Goal: Information Seeking & Learning: Learn about a topic

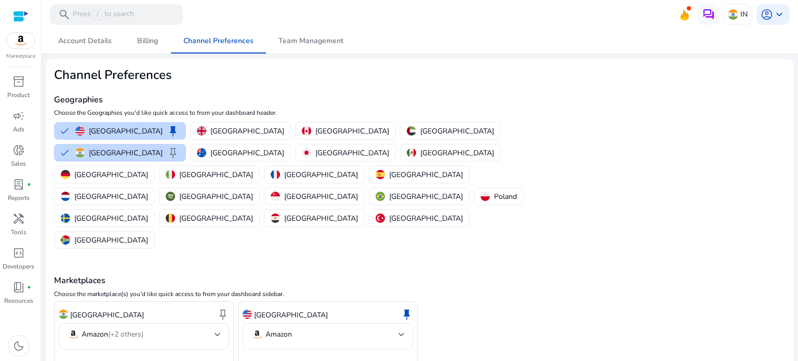
click at [307, 328] on mat-select-trigger "Amazon" at bounding box center [325, 334] width 148 height 12
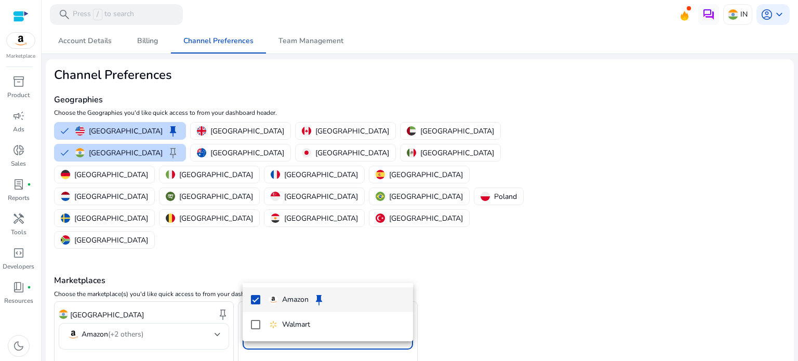
click at [539, 260] on div at bounding box center [399, 180] width 798 height 361
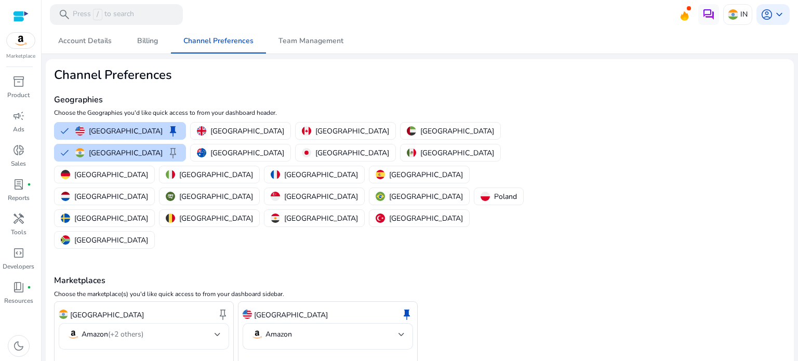
click at [125, 329] on span "(+2 others)" at bounding box center [125, 334] width 35 height 10
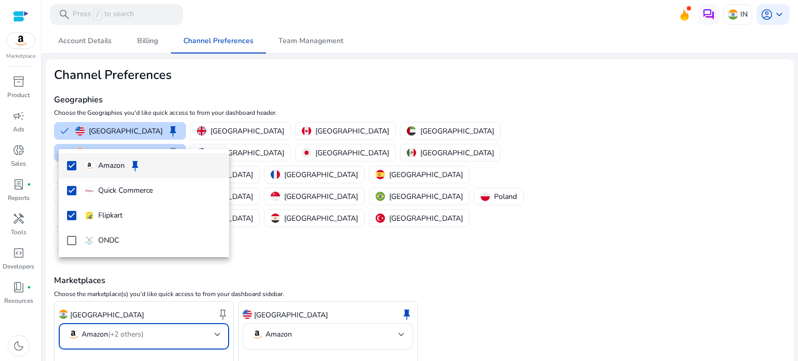
click at [168, 307] on div at bounding box center [399, 180] width 798 height 361
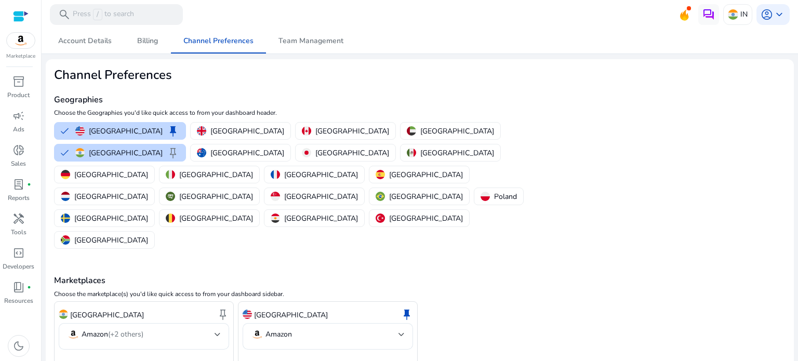
click at [25, 41] on img at bounding box center [21, 41] width 28 height 16
click div "Amazon keep"
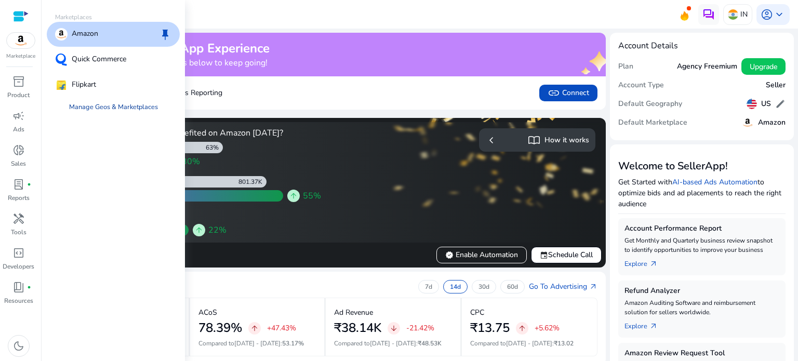
click at [110, 101] on link "Manage Geos & Marketplaces" at bounding box center [113, 107] width 105 height 19
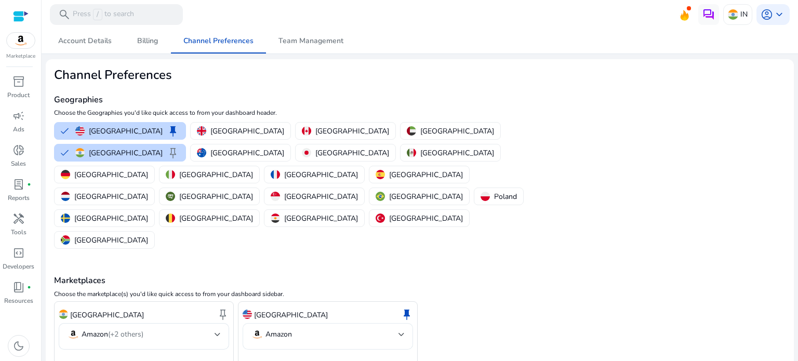
click at [326, 323] on div "Amazon" at bounding box center [328, 336] width 154 height 27
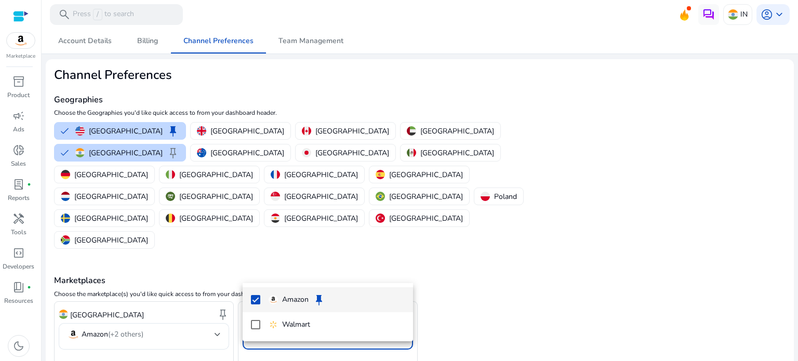
click at [169, 322] on div at bounding box center [399, 180] width 798 height 361
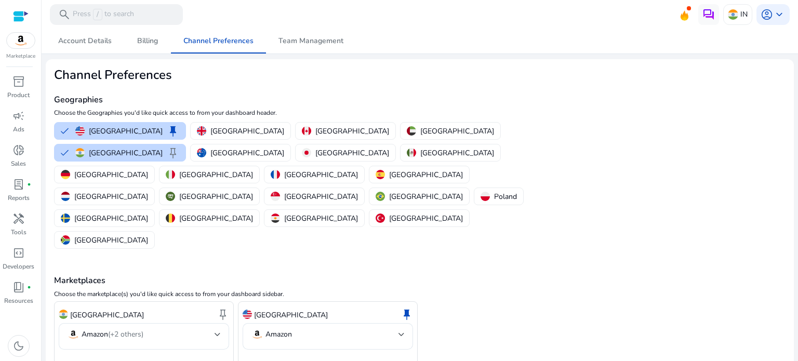
click at [62, 43] on span "Account Details" at bounding box center [85, 40] width 54 height 7
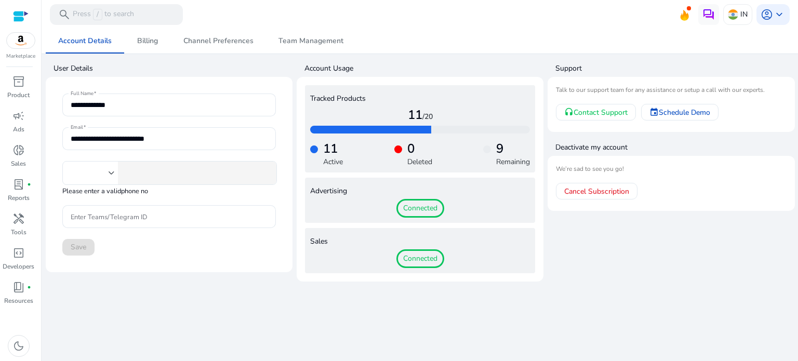
type input "***"
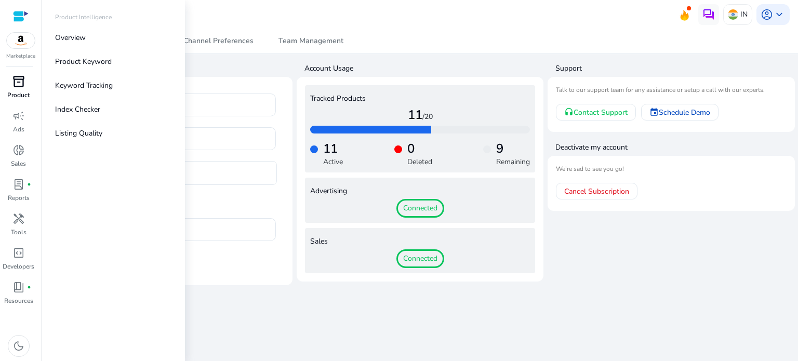
click at [18, 81] on span "inventory_2" at bounding box center [18, 81] width 12 height 12
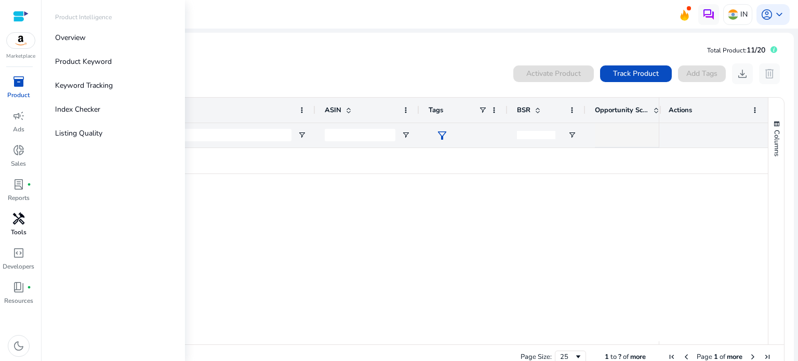
click at [15, 227] on div "handyman" at bounding box center [18, 218] width 29 height 17
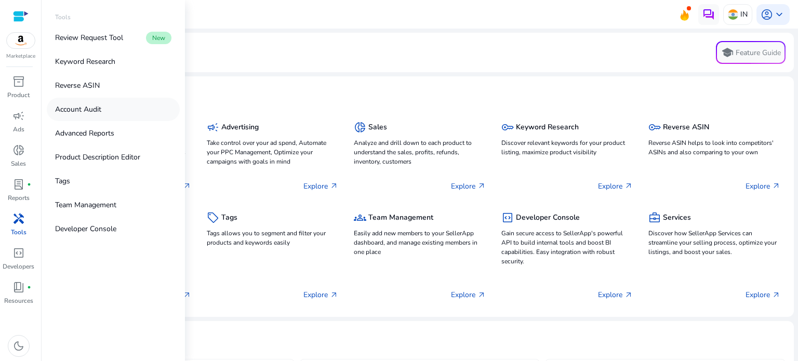
click at [88, 109] on p "Account Audit" at bounding box center [78, 109] width 46 height 11
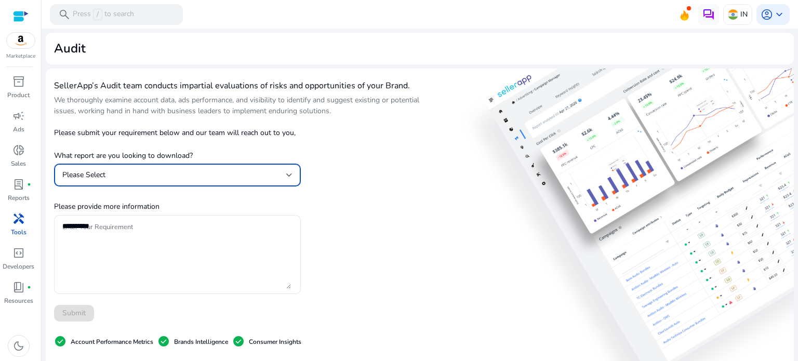
click at [148, 176] on div "Please Select" at bounding box center [174, 174] width 224 height 11
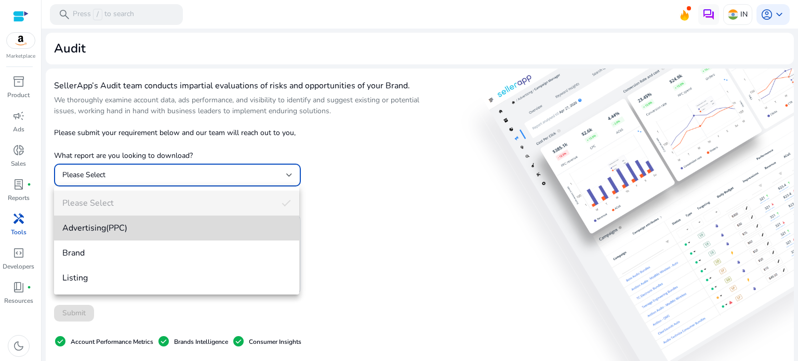
click at [127, 228] on span "Advertising(PPC)" at bounding box center [176, 227] width 229 height 11
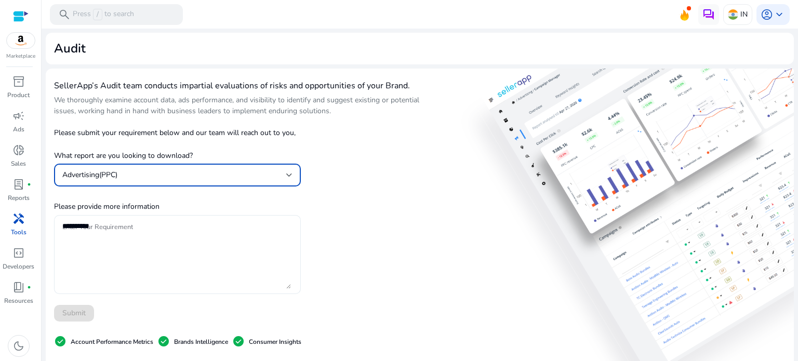
click at [129, 228] on textarea "Enter Your Requirement" at bounding box center [176, 254] width 229 height 69
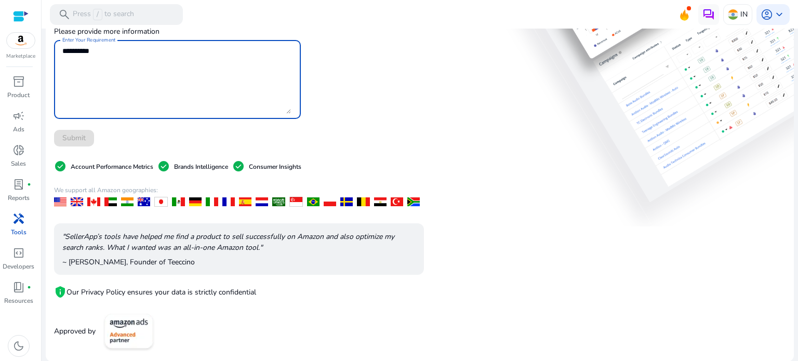
scroll to position [123, 0]
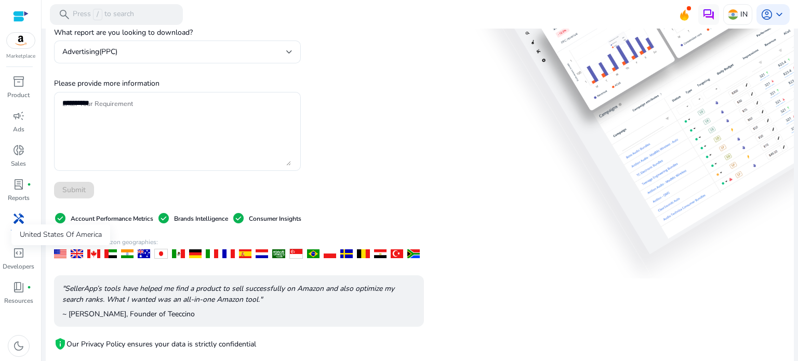
click at [63, 253] on div at bounding box center [60, 253] width 12 height 9
click at [62, 255] on div at bounding box center [60, 253] width 12 height 9
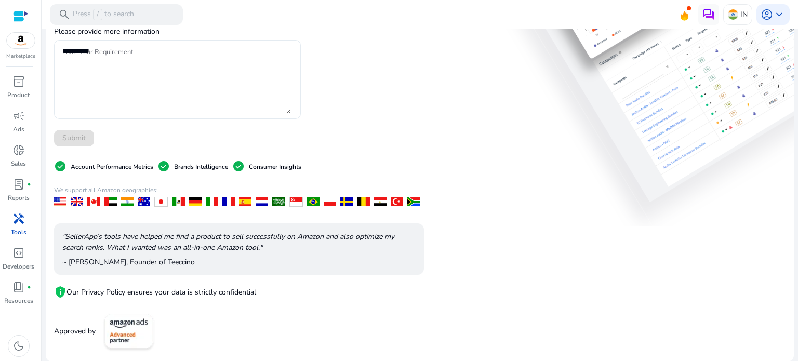
scroll to position [0, 0]
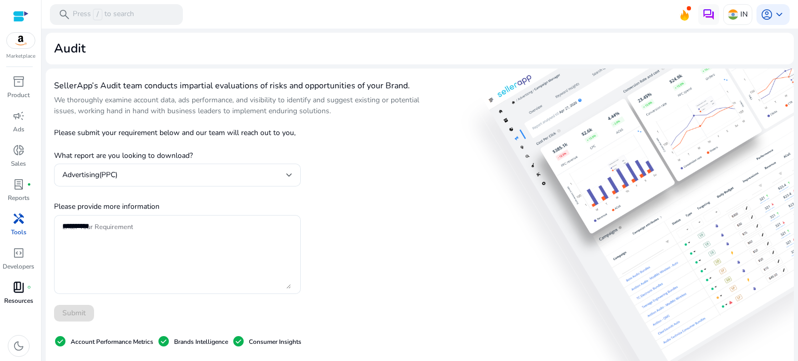
click at [19, 297] on p "Resources" at bounding box center [18, 300] width 29 height 9
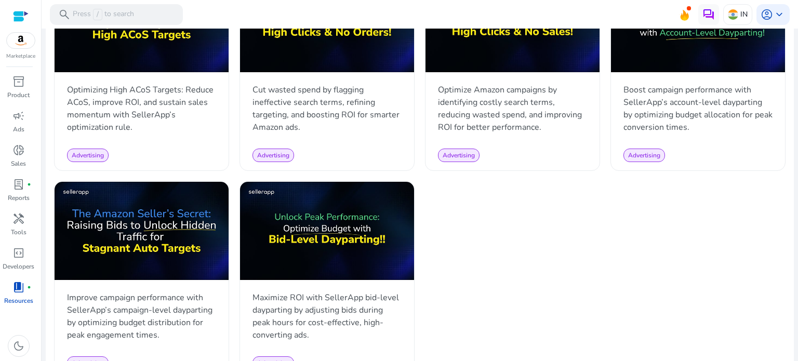
scroll to position [1018, 0]
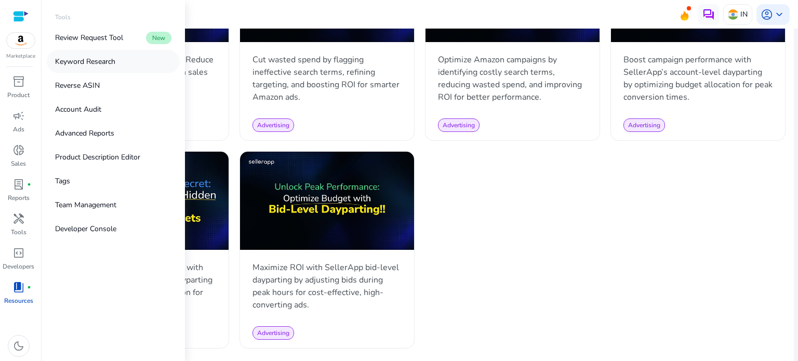
click at [94, 67] on p "Keyword Research" at bounding box center [85, 61] width 60 height 11
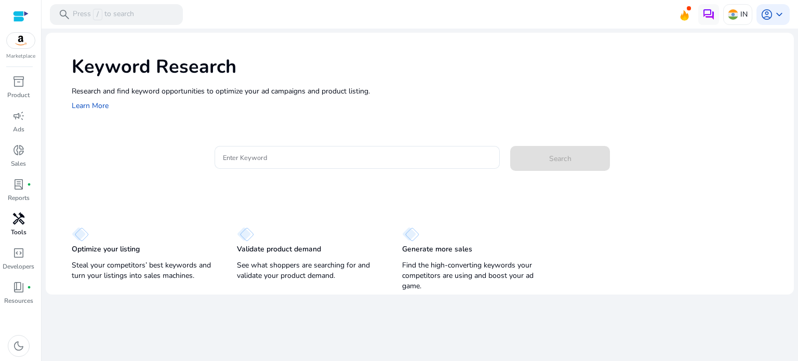
click at [20, 210] on div "handyman" at bounding box center [18, 218] width 29 height 17
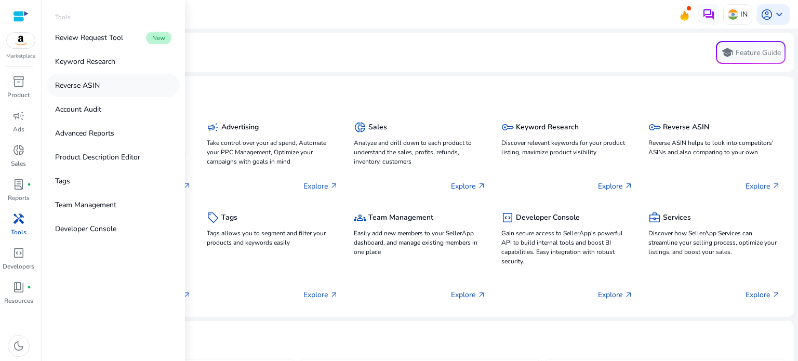
click at [87, 89] on p "Reverse ASIN" at bounding box center [77, 85] width 45 height 11
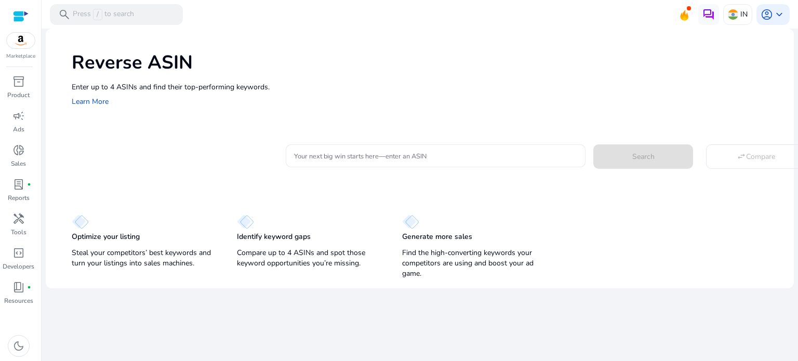
click at [341, 157] on input "Your next big win starts here—enter an ASIN" at bounding box center [435, 155] width 283 height 11
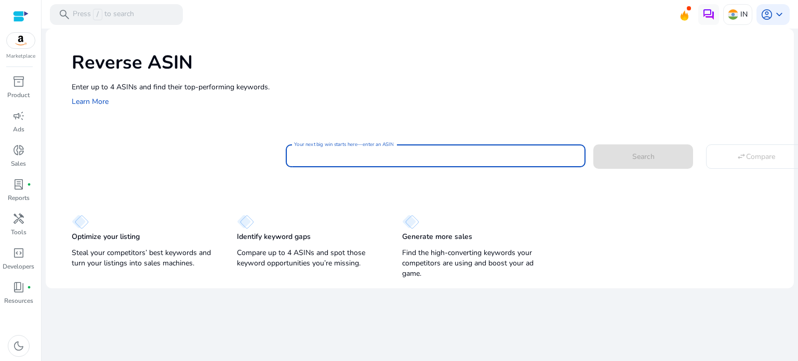
paste input "**********"
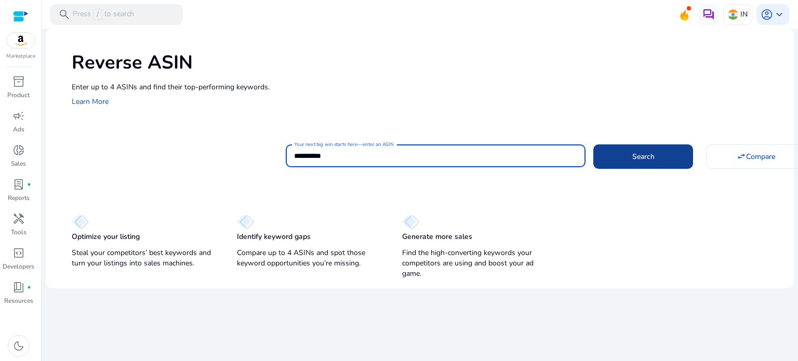
type input "**********"
click at [646, 165] on span at bounding box center [643, 156] width 100 height 25
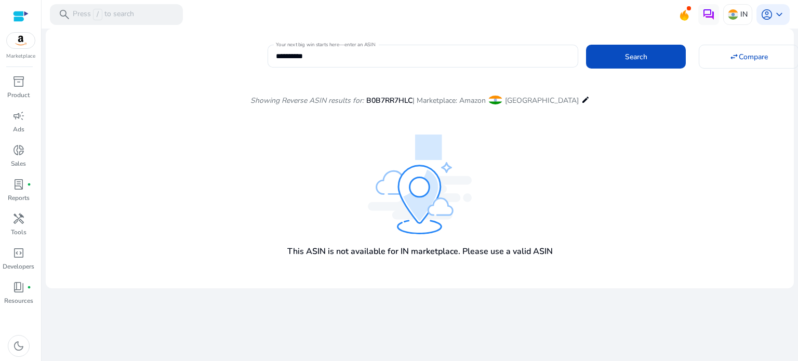
click at [582, 98] on mat-icon "edit" at bounding box center [586, 100] width 8 height 12
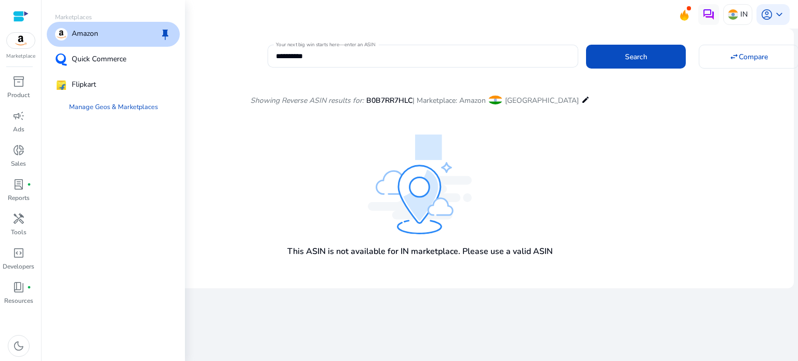
click at [140, 40] on div "Amazon keep" at bounding box center [113, 34] width 133 height 25
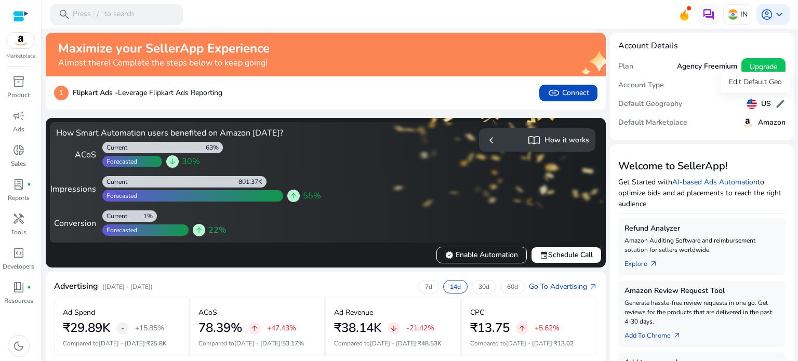
click at [752, 104] on div "US edit" at bounding box center [766, 103] width 39 height 15
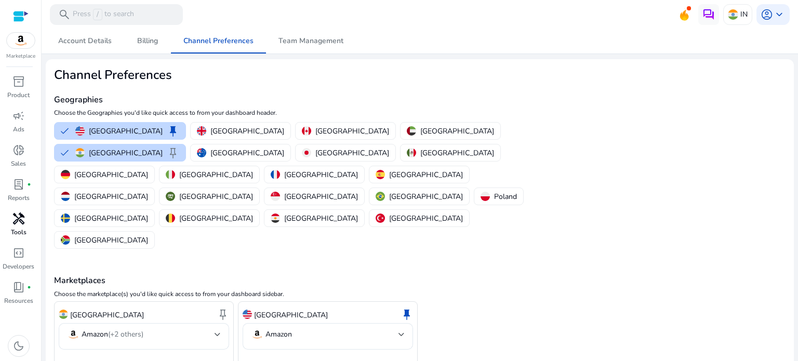
click at [26, 232] on link "handyman Tools" at bounding box center [18, 227] width 37 height 34
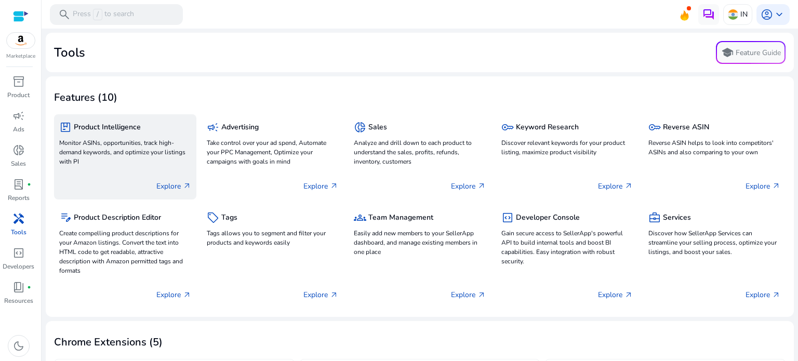
click at [113, 151] on p "Monitor ASINs, opportunities, track high-demand keywords, and optimize your lis…" at bounding box center [125, 152] width 132 height 28
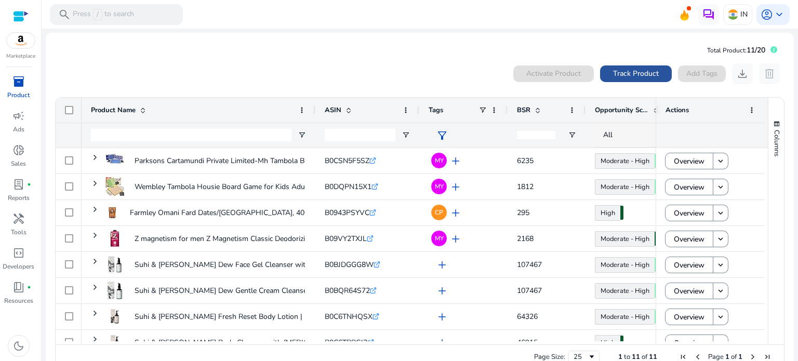
click at [627, 68] on span "Track Product" at bounding box center [636, 73] width 46 height 11
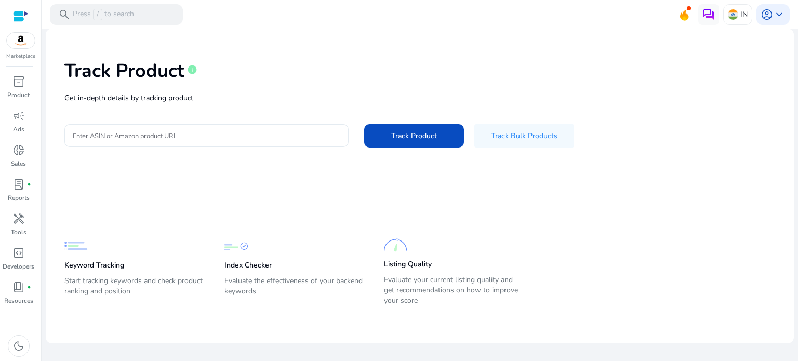
click at [128, 136] on input "Enter ASIN or Amazon product URL" at bounding box center [207, 135] width 268 height 11
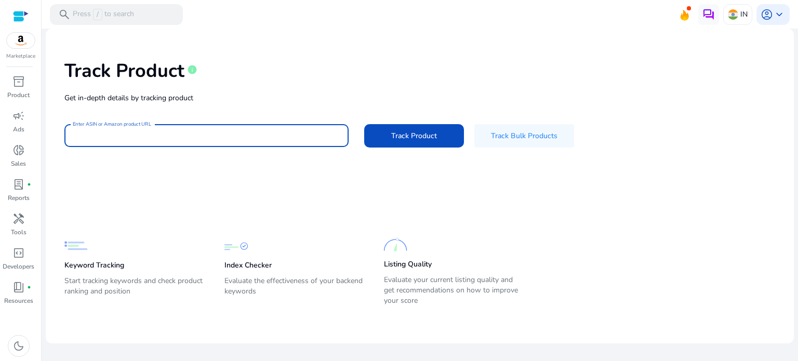
paste input "**********"
type input "**********"
click at [408, 137] on span "Track Product" at bounding box center [414, 135] width 46 height 11
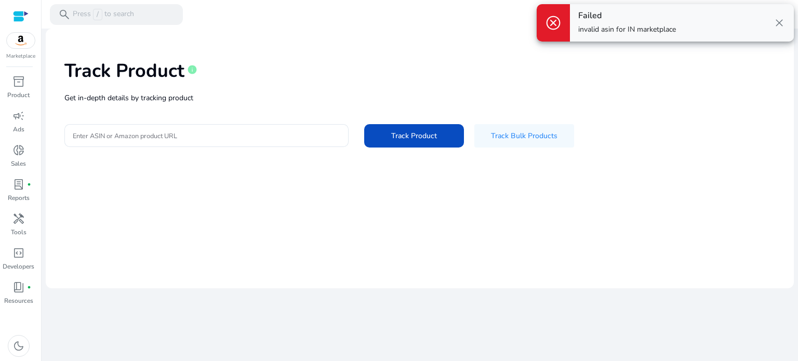
click at [782, 22] on span "close" at bounding box center [779, 23] width 12 height 12
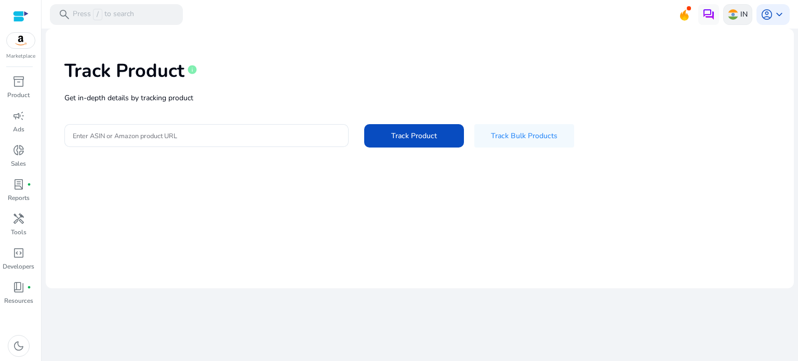
click at [740, 15] on div "IN" at bounding box center [737, 14] width 29 height 21
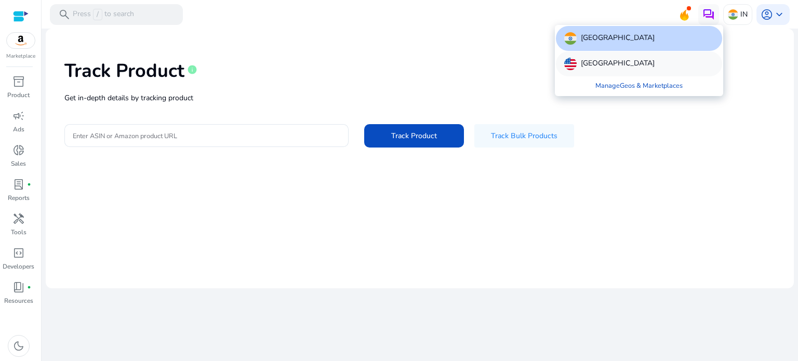
click at [594, 60] on p "[GEOGRAPHIC_DATA]" at bounding box center [618, 64] width 74 height 12
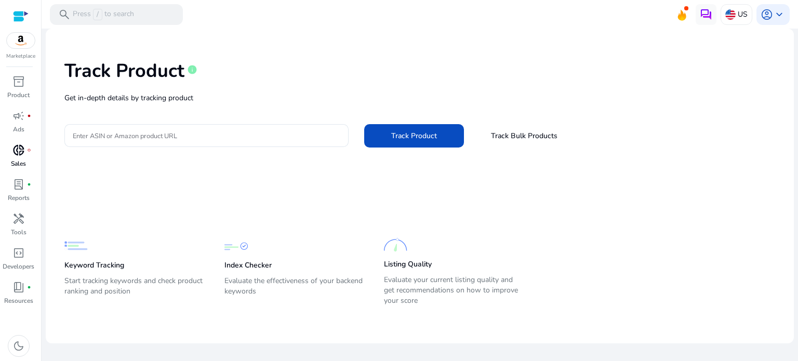
click at [25, 152] on div "donut_small fiber_manual_record" at bounding box center [18, 150] width 29 height 17
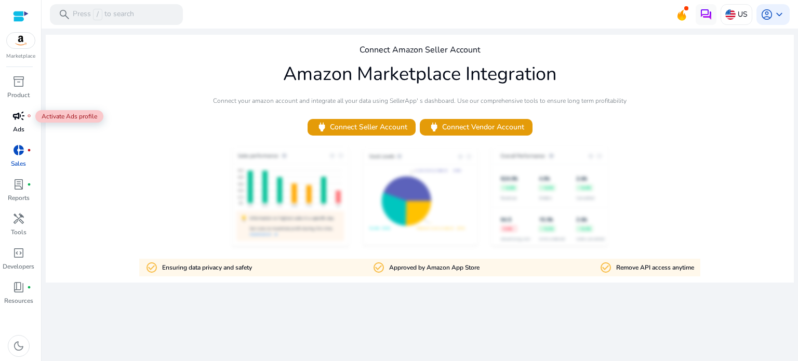
click at [17, 114] on span "campaign" at bounding box center [18, 116] width 12 height 12
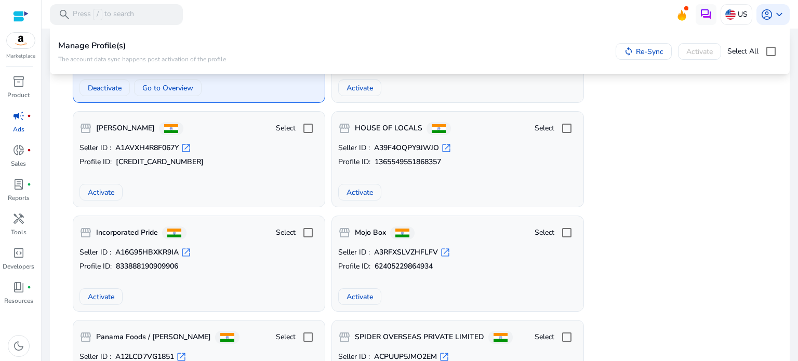
scroll to position [208, 0]
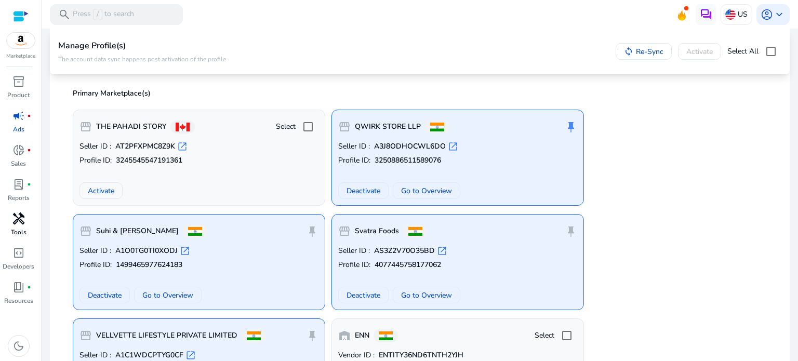
click at [18, 215] on span "handyman" at bounding box center [18, 219] width 12 height 12
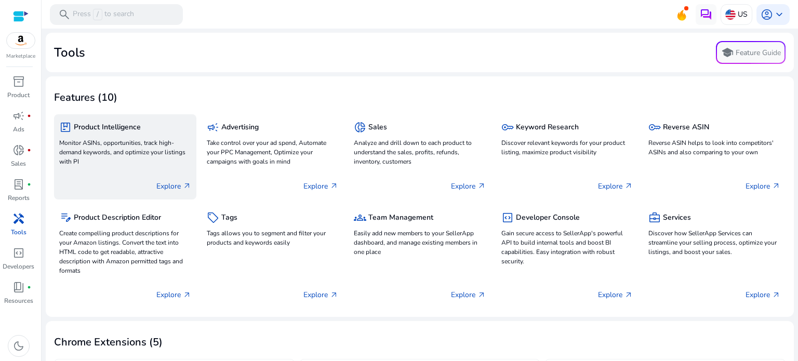
click at [142, 180] on div "Explore arrow_outward" at bounding box center [125, 182] width 132 height 26
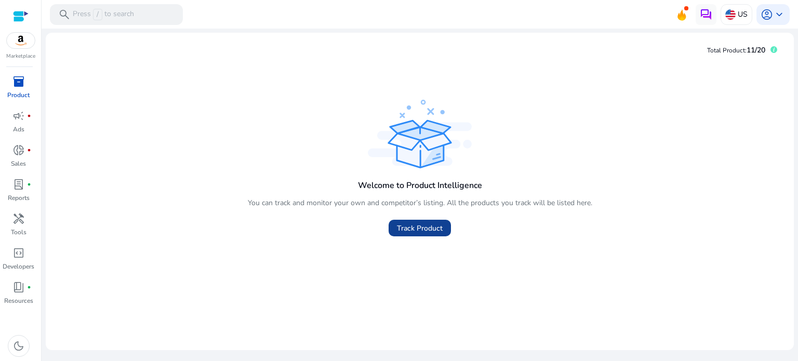
click at [414, 226] on span "Track Product" at bounding box center [420, 228] width 46 height 11
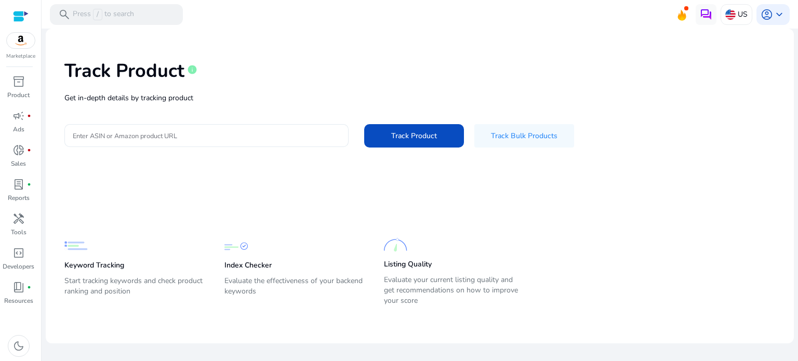
click at [165, 137] on input "Enter ASIN or Amazon product URL" at bounding box center [207, 135] width 268 height 11
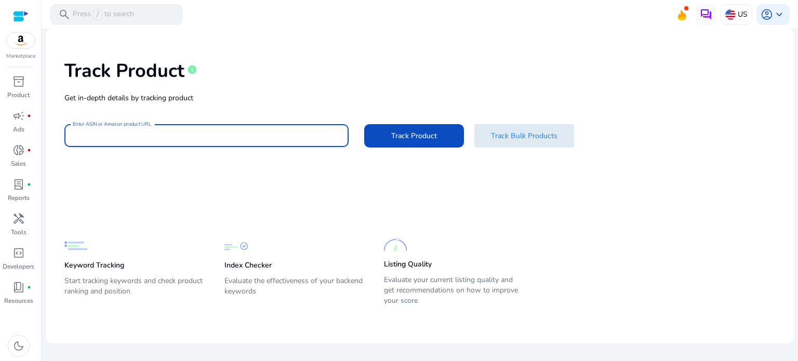
paste input "**********"
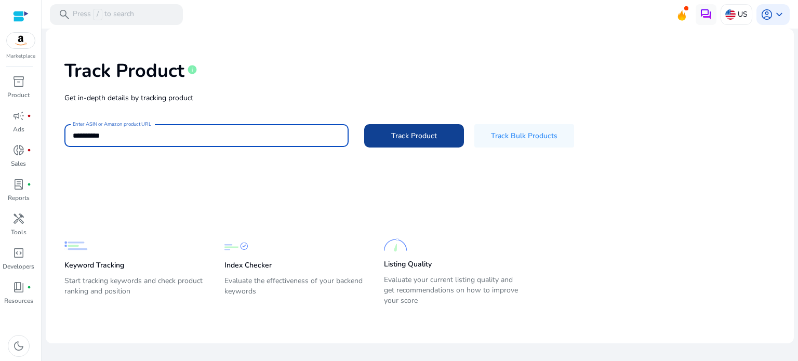
type input "**********"
click at [416, 131] on span "Track Product" at bounding box center [414, 135] width 46 height 11
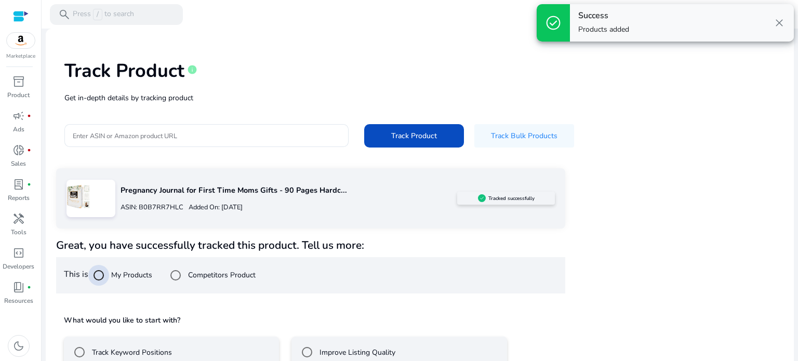
scroll to position [61, 0]
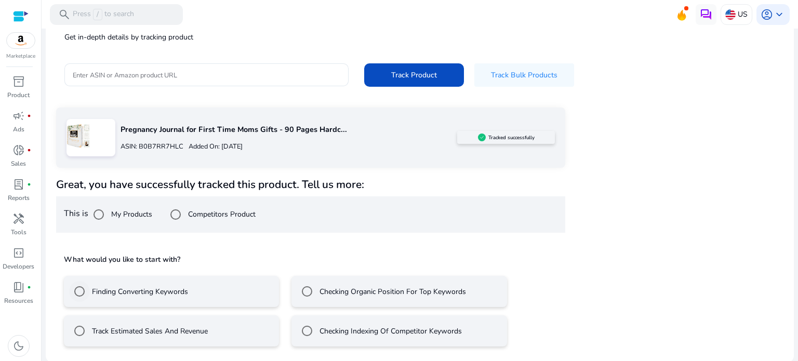
click at [123, 296] on label "Finding Converting Keywords" at bounding box center [139, 291] width 98 height 11
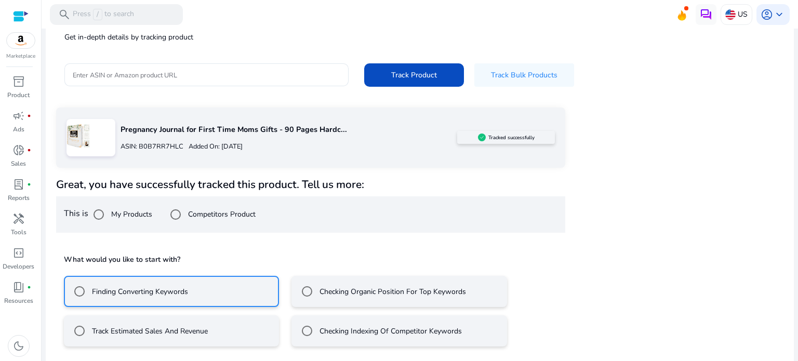
click at [328, 302] on mat-radio-button "Checking Organic Position For Top Keywords" at bounding box center [399, 291] width 215 height 31
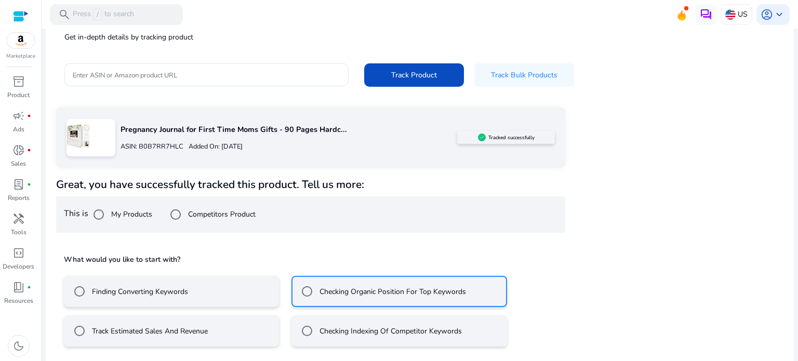
scroll to position [107, 0]
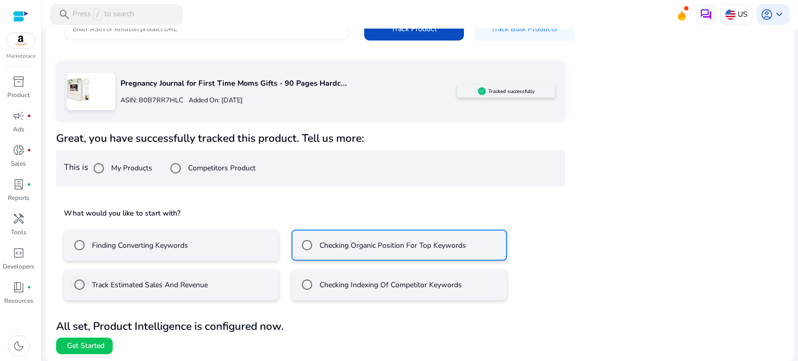
click at [158, 292] on div "Track Estimated Sales And Revenue" at bounding box center [138, 284] width 139 height 21
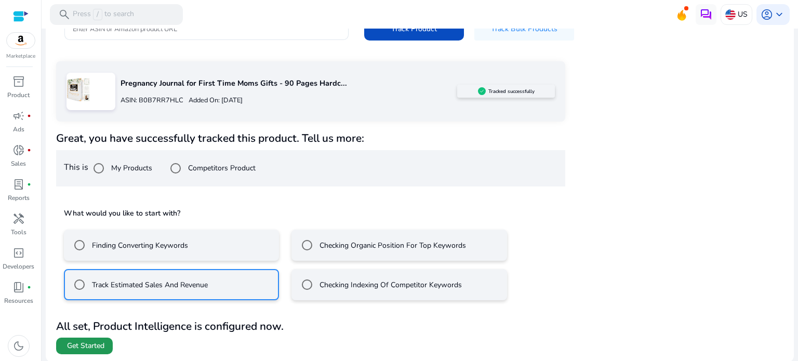
click at [96, 349] on span "Get Started" at bounding box center [85, 346] width 37 height 10
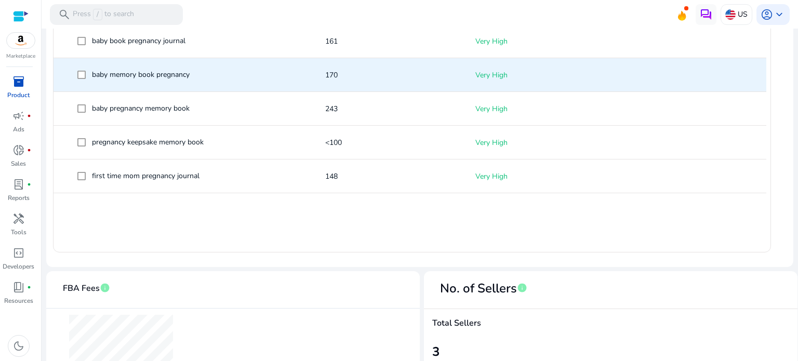
scroll to position [312, 0]
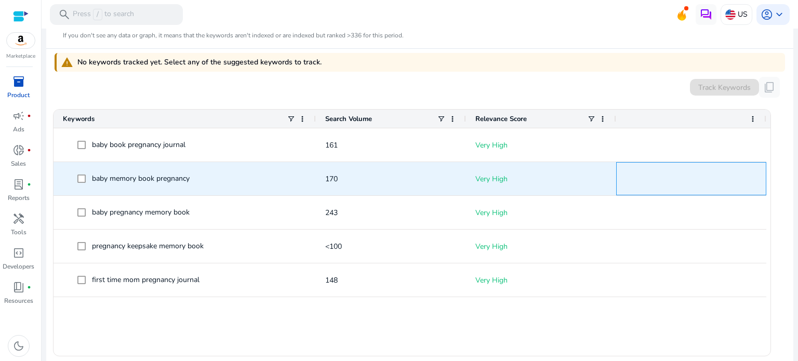
drag, startPoint x: 617, startPoint y: 183, endPoint x: 393, endPoint y: 183, distance: 224.0
click at [393, 183] on div "baby memory book pregnancy 170 Very High" at bounding box center [410, 179] width 713 height 34
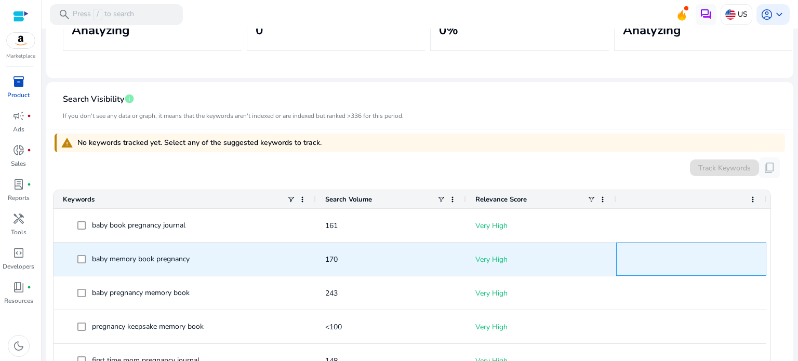
scroll to position [0, 0]
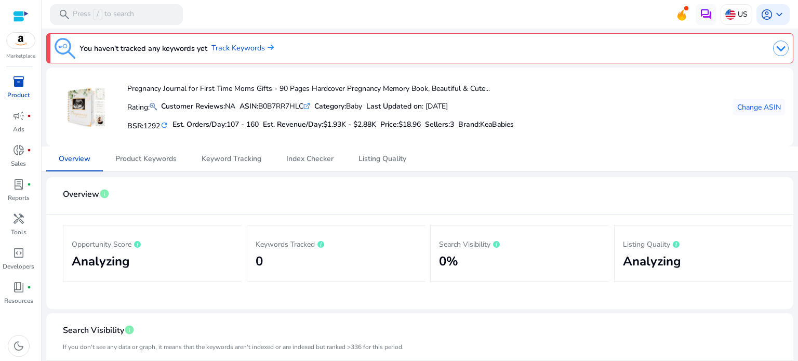
click at [296, 261] on h2 "0" at bounding box center [337, 261] width 162 height 15
click at [688, 243] on p "Listing Quality" at bounding box center [704, 243] width 162 height 12
click at [773, 50] on img at bounding box center [781, 49] width 16 height 16
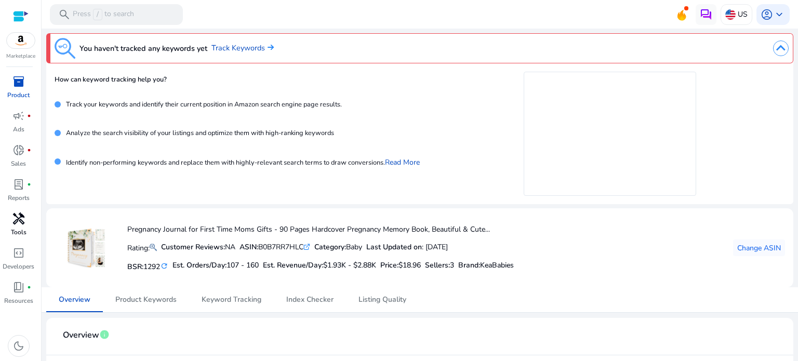
click at [27, 226] on div "handyman" at bounding box center [18, 218] width 29 height 17
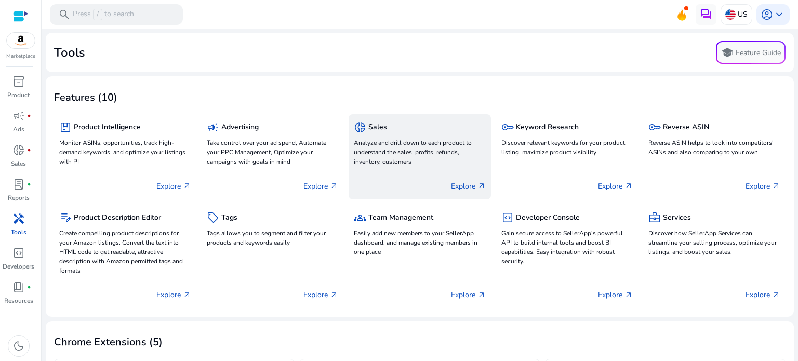
click at [454, 191] on p "Explore arrow_outward" at bounding box center [468, 186] width 35 height 11
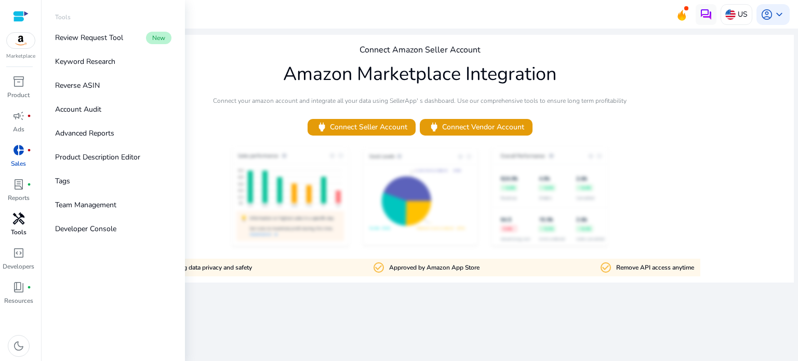
click at [24, 230] on p "Tools" at bounding box center [19, 232] width 16 height 9
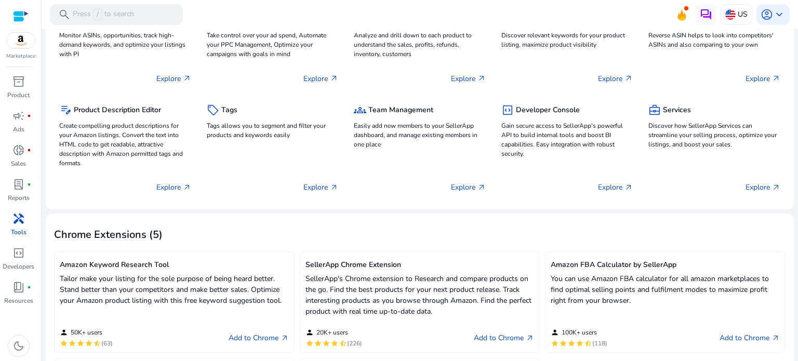
scroll to position [56, 0]
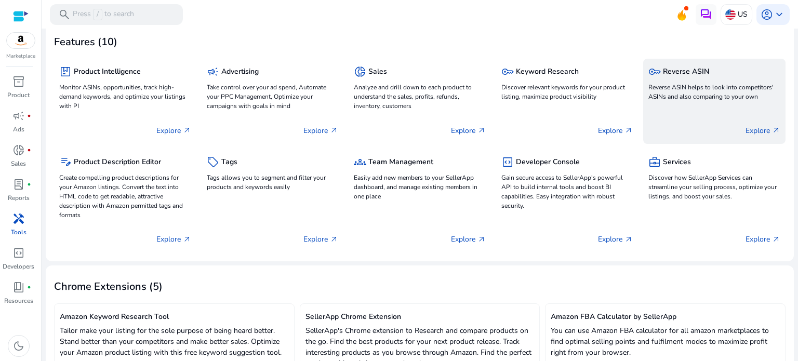
click at [658, 118] on div "Explore arrow_outward" at bounding box center [715, 126] width 132 height 26
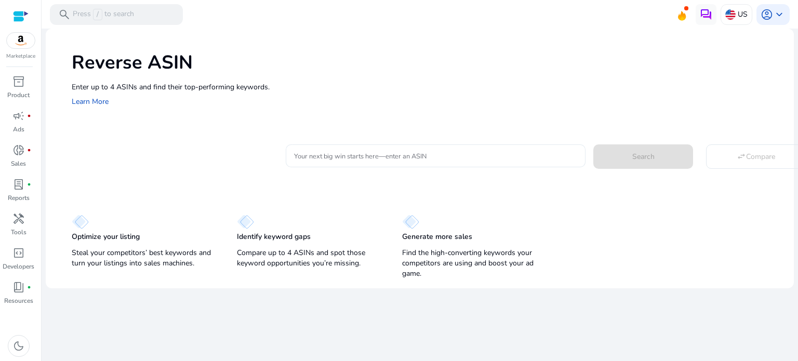
click at [344, 162] on div at bounding box center [435, 155] width 283 height 23
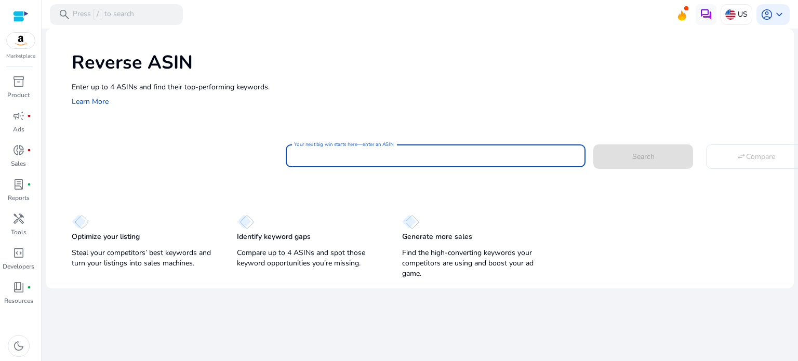
paste input "**********"
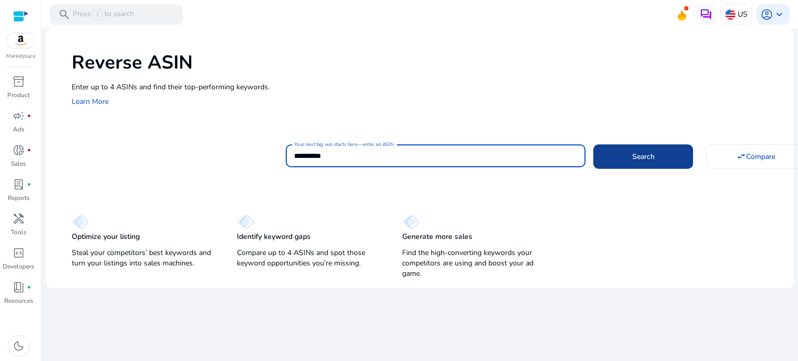
type input "**********"
click at [661, 156] on span at bounding box center [643, 156] width 100 height 25
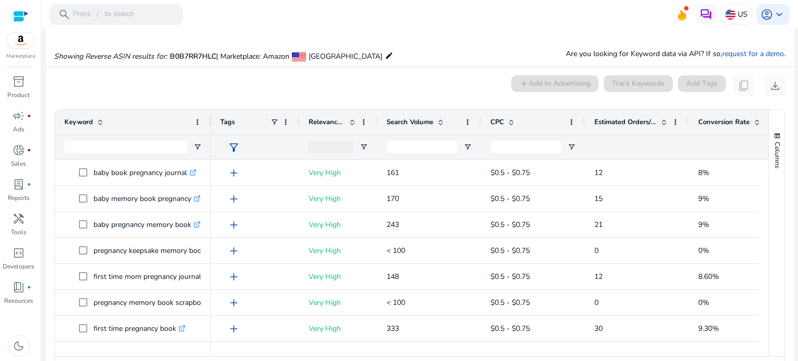
scroll to position [76, 0]
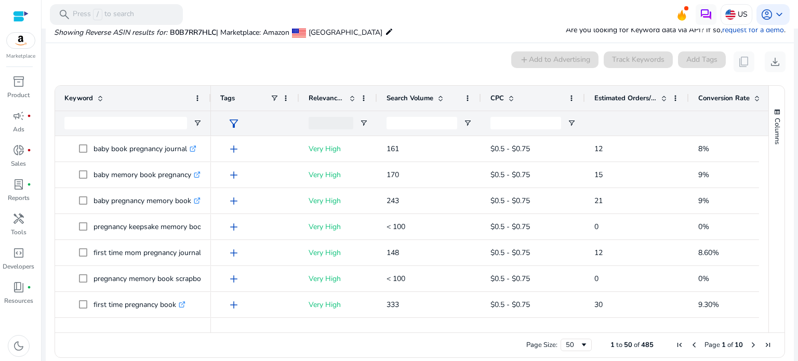
drag, startPoint x: 411, startPoint y: 327, endPoint x: 523, endPoint y: 329, distance: 112.8
click at [523, 329] on div at bounding box center [485, 327] width 548 height 9
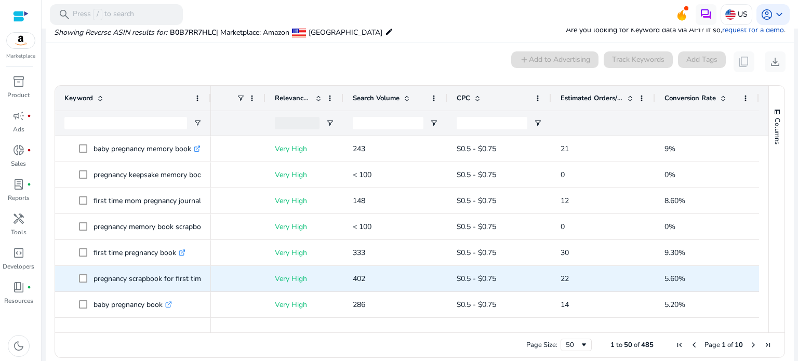
scroll to position [52, 0]
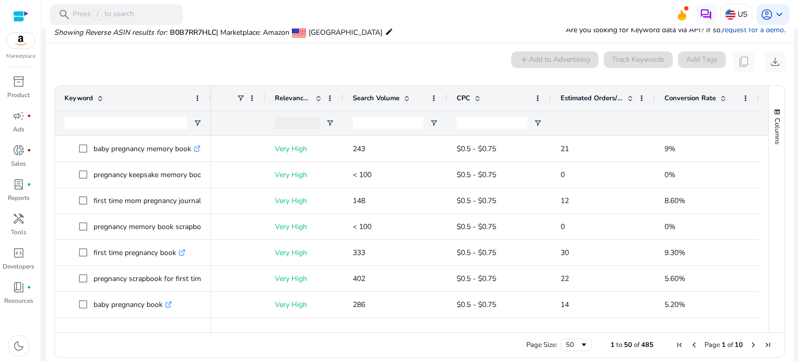
click at [403, 97] on span at bounding box center [407, 98] width 8 height 8
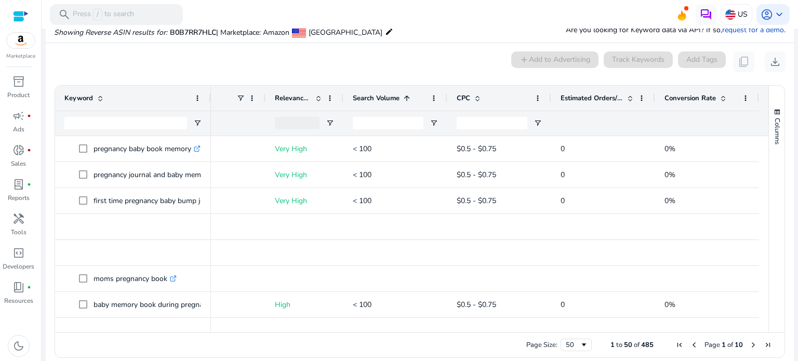
click at [403, 97] on span at bounding box center [407, 98] width 8 height 8
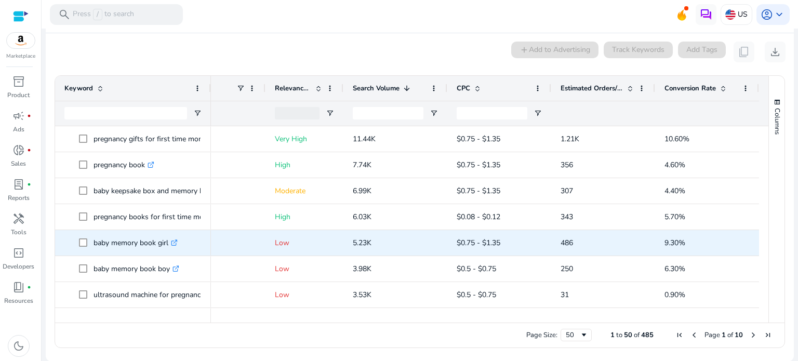
scroll to position [0, 0]
